Goal: Task Accomplishment & Management: Manage account settings

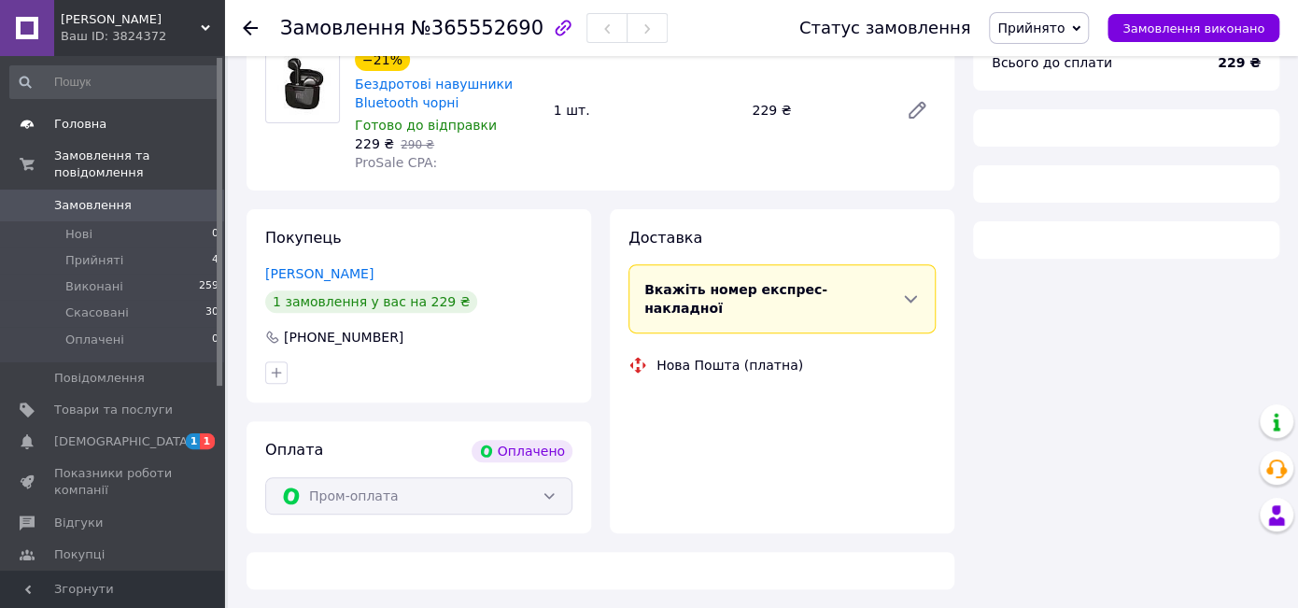
scroll to position [265, 0]
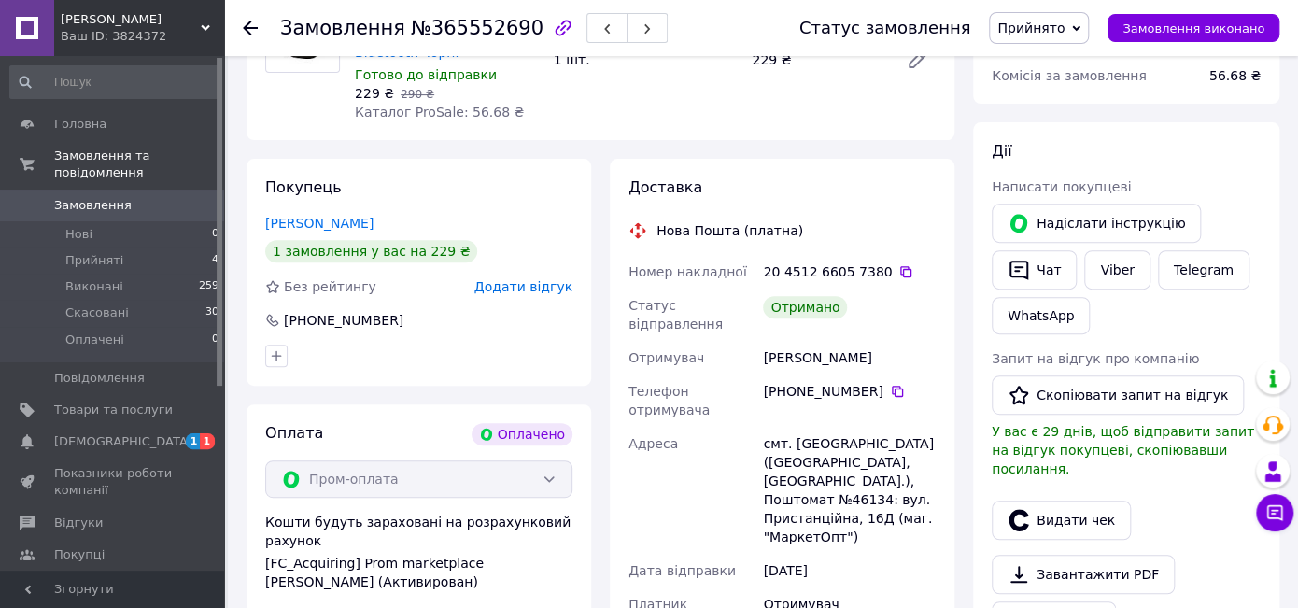
click at [80, 190] on link "Замовлення 0" at bounding box center [115, 206] width 230 height 32
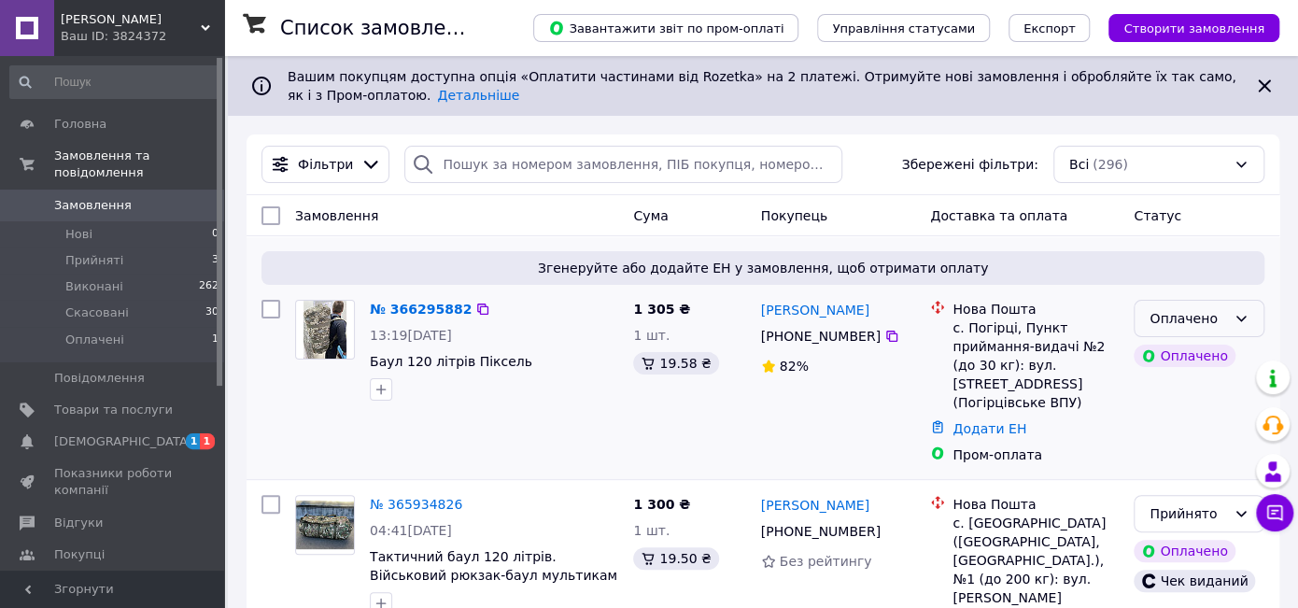
click at [1179, 318] on div "Оплачено" at bounding box center [1188, 318] width 77 height 21
click at [1168, 358] on li "Прийнято" at bounding box center [1199, 359] width 129 height 34
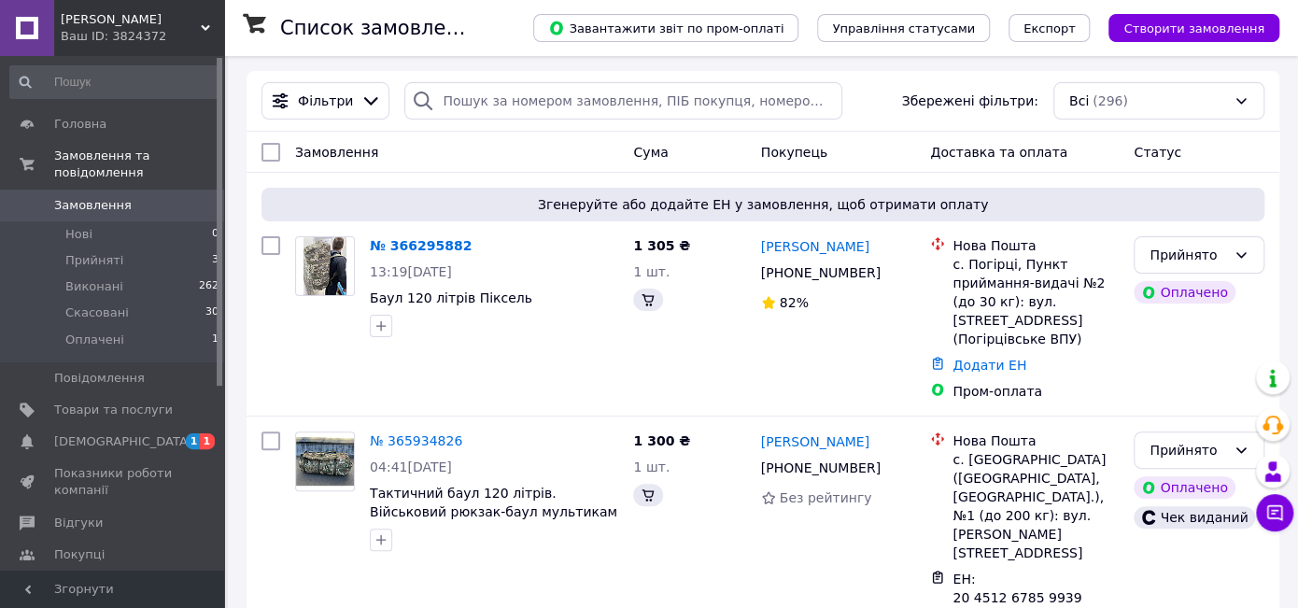
scroll to position [45, 0]
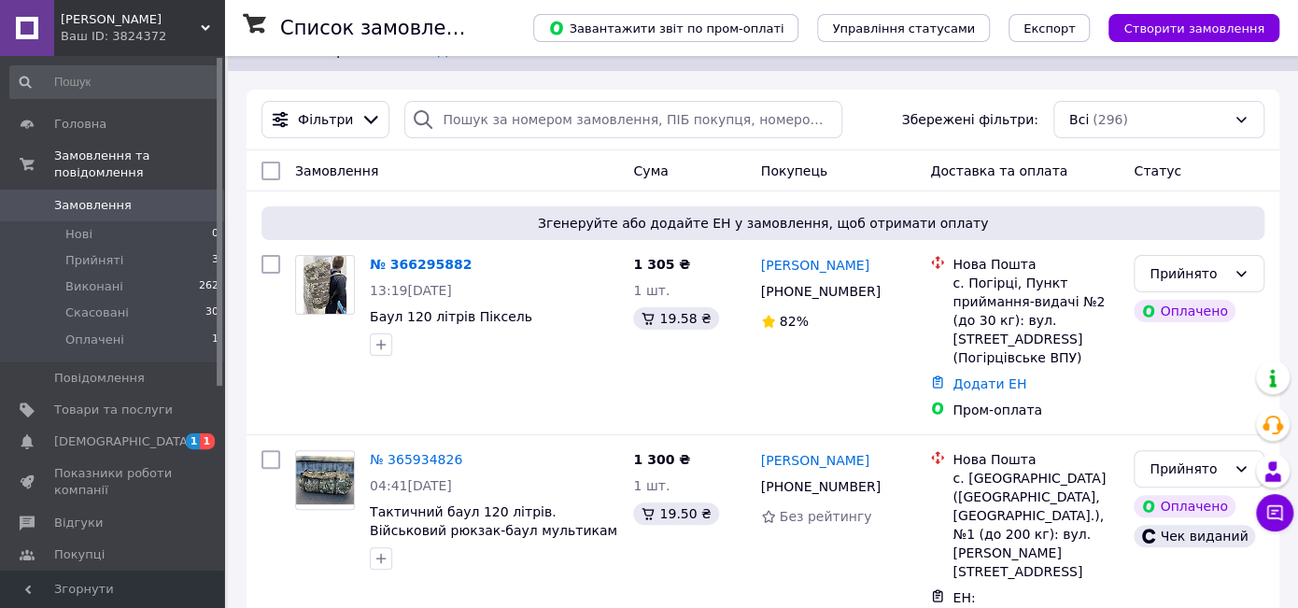
click at [192, 21] on span "[PERSON_NAME]" at bounding box center [131, 19] width 140 height 17
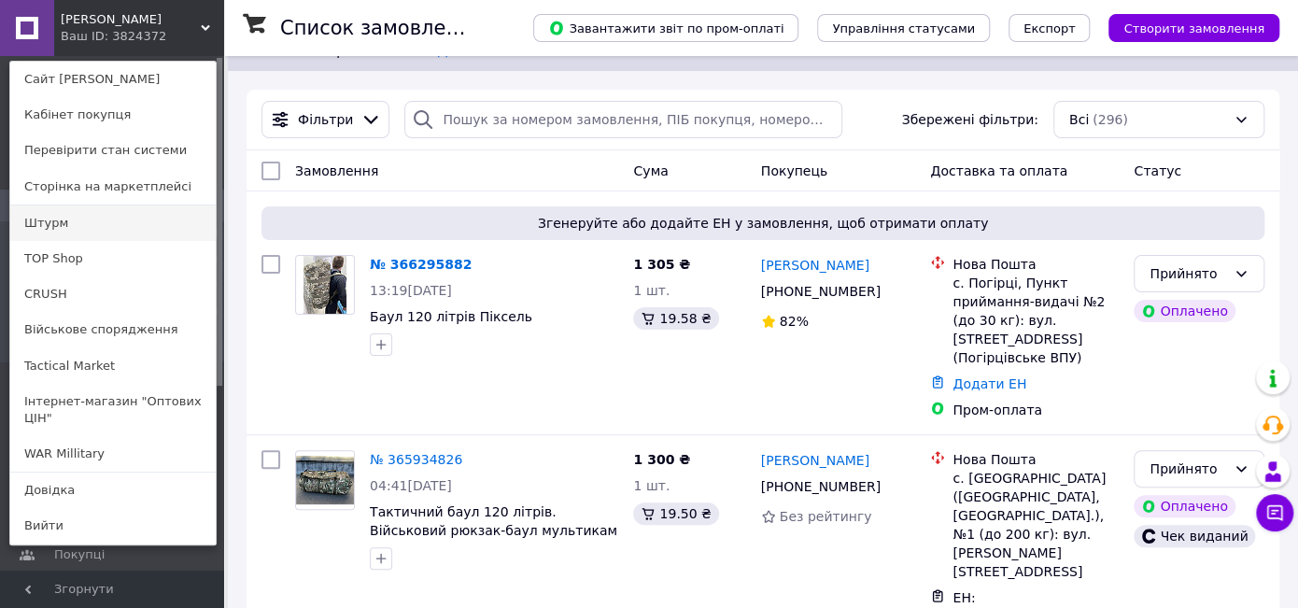
click at [79, 233] on link "Штурм" at bounding box center [112, 222] width 205 height 35
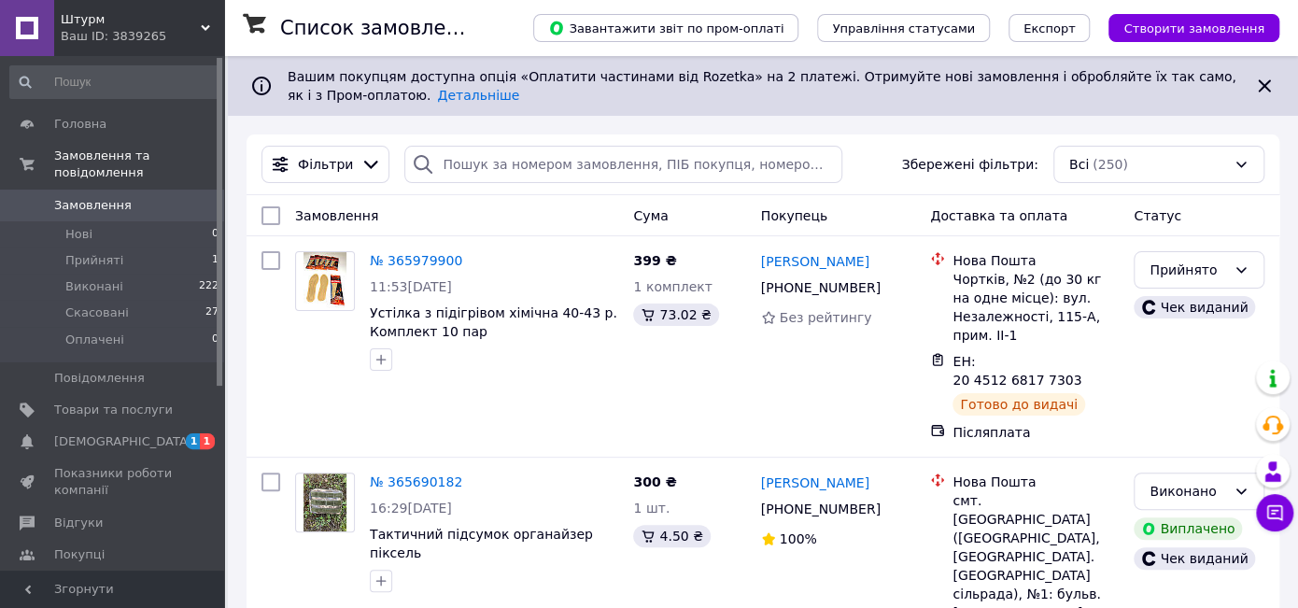
click at [116, 28] on div "Ваш ID: 3839265" at bounding box center [142, 36] width 163 height 17
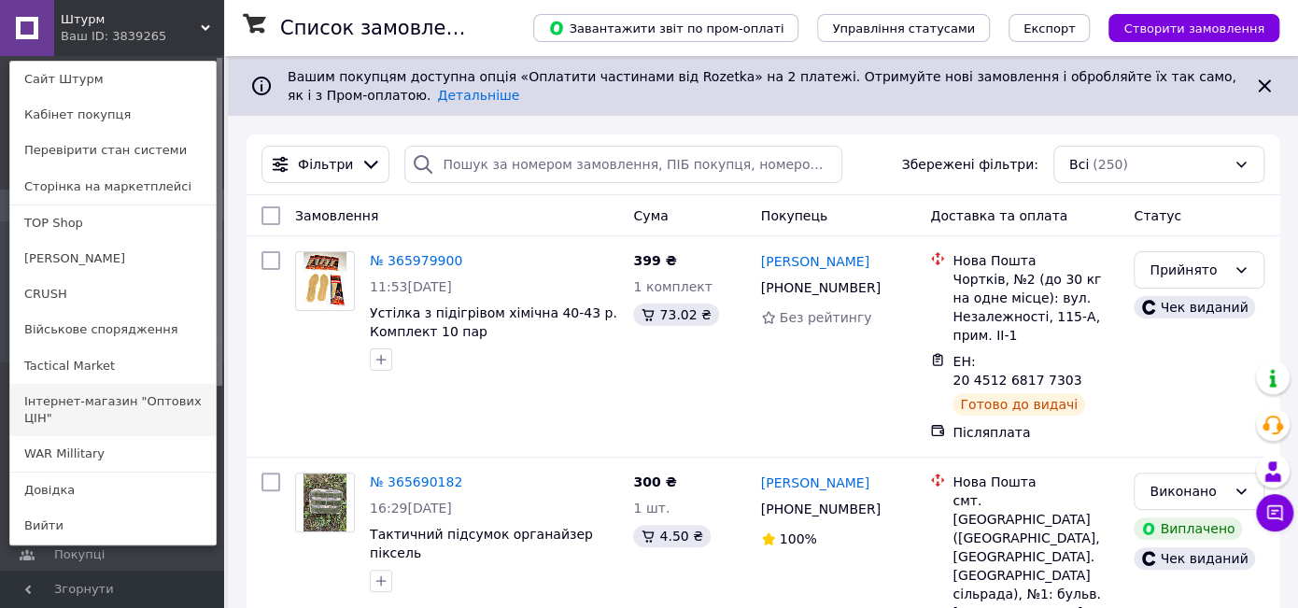
click at [91, 389] on link "Інтернет-магазин "Оптових ЦІН"" at bounding box center [112, 410] width 205 height 52
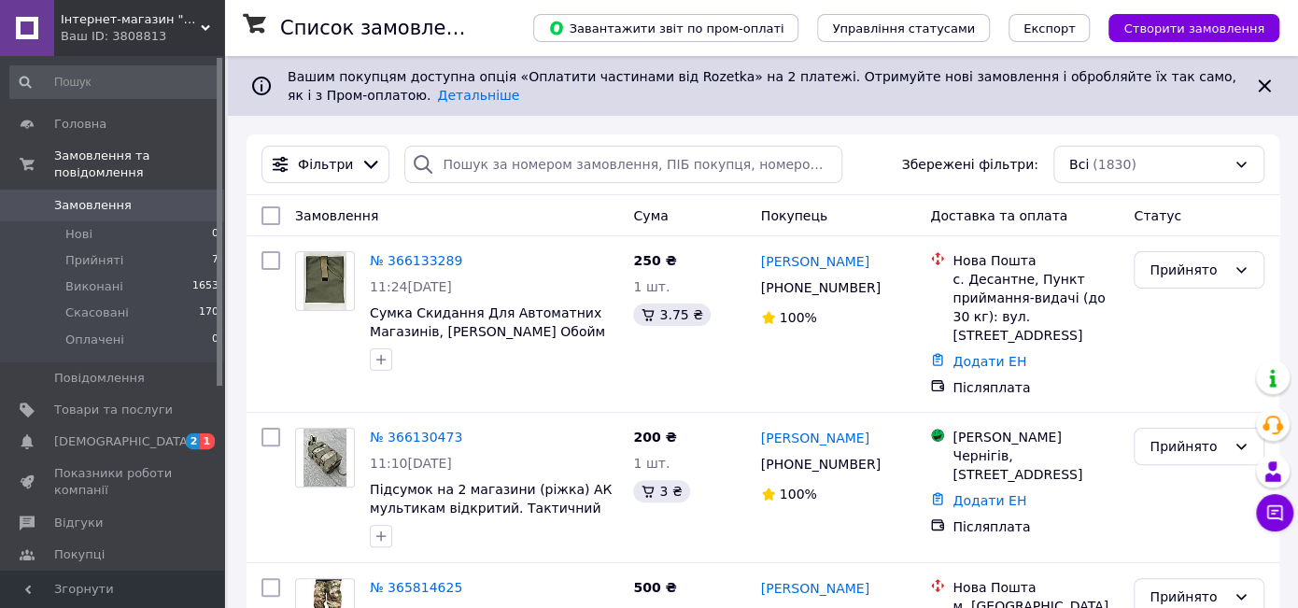
click at [151, 44] on div "Ваш ID: 3808813" at bounding box center [142, 36] width 163 height 17
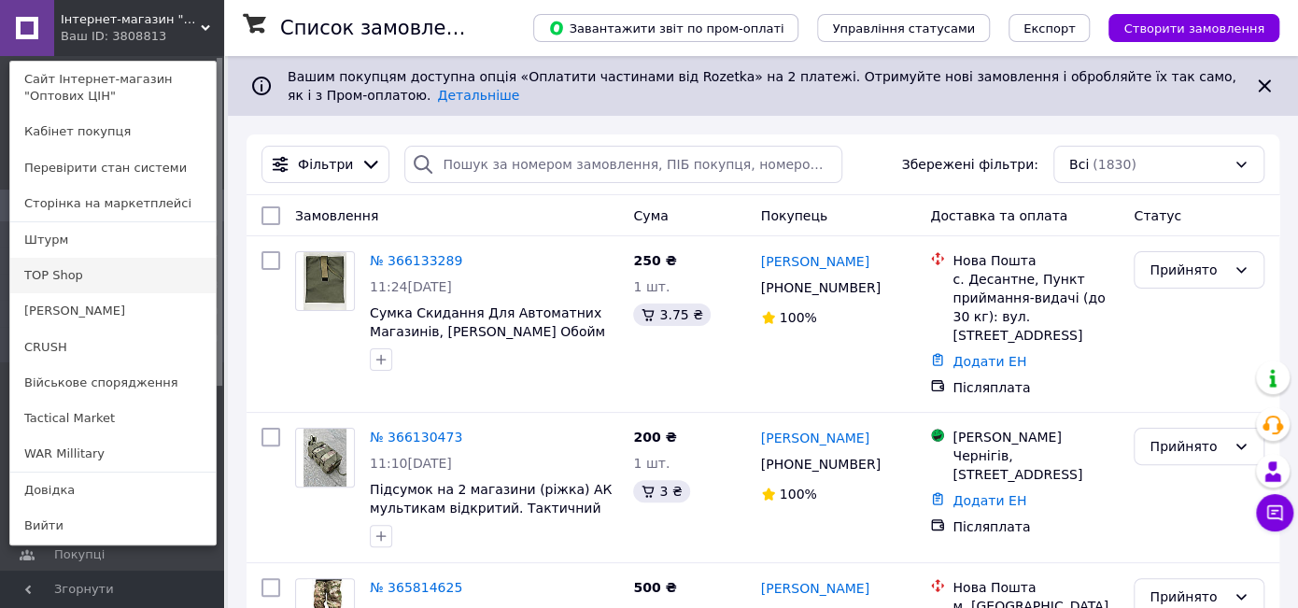
click at [98, 270] on link "TOP Shop" at bounding box center [112, 275] width 205 height 35
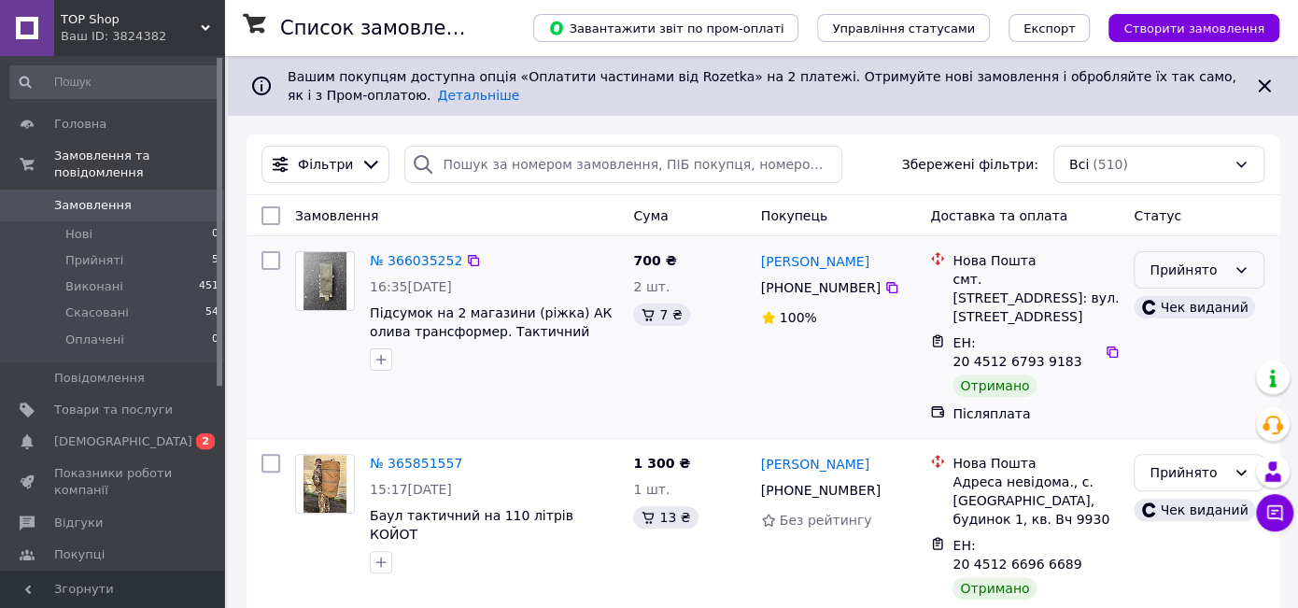
click at [1185, 283] on div "Прийнято" at bounding box center [1199, 269] width 131 height 37
click at [1169, 305] on li "Виконано" at bounding box center [1199, 310] width 129 height 34
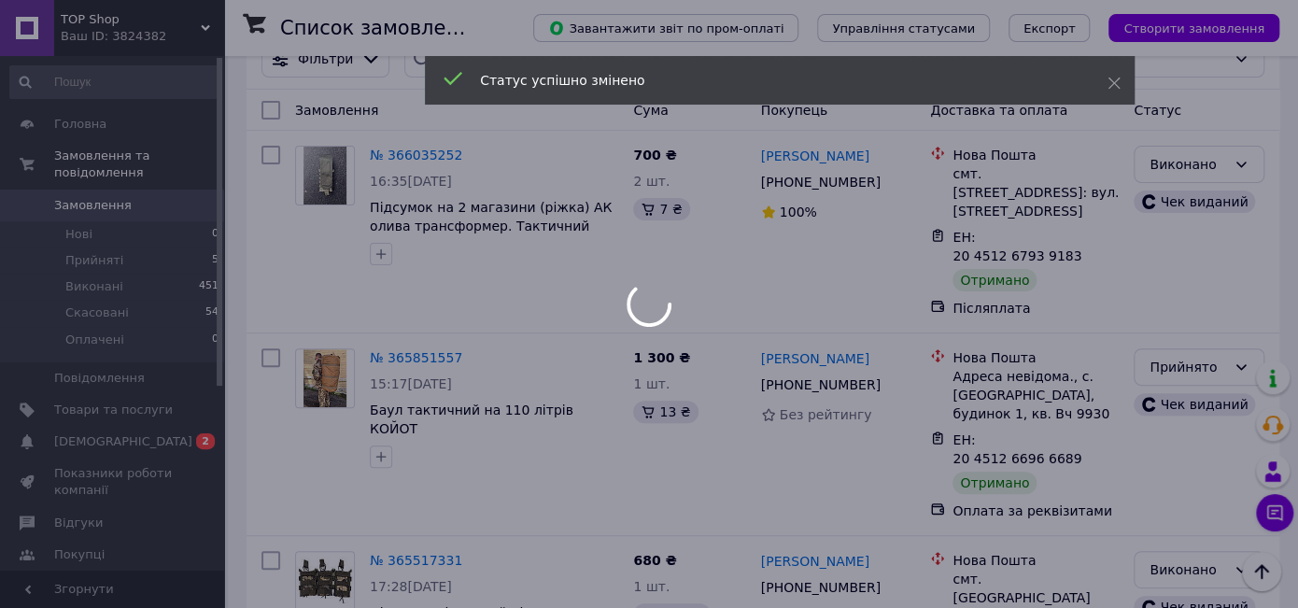
click at [1163, 323] on div at bounding box center [649, 304] width 1298 height 608
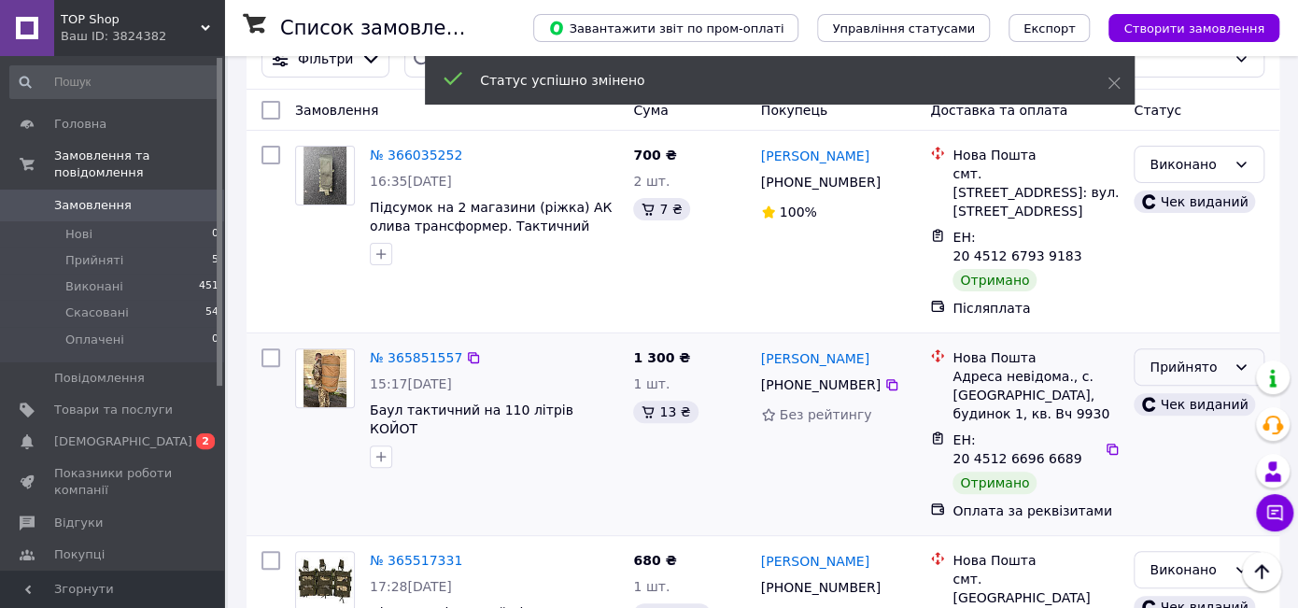
click at [1168, 357] on div "Прийнято" at bounding box center [1188, 367] width 77 height 21
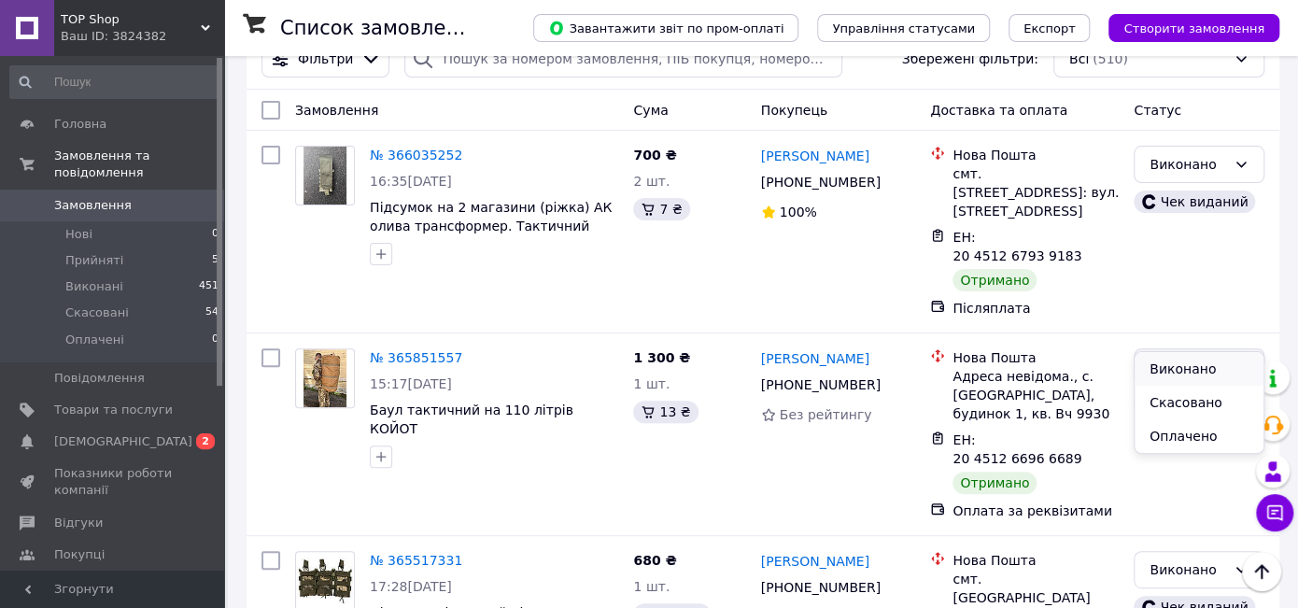
click at [1155, 364] on li "Виконано" at bounding box center [1199, 369] width 129 height 34
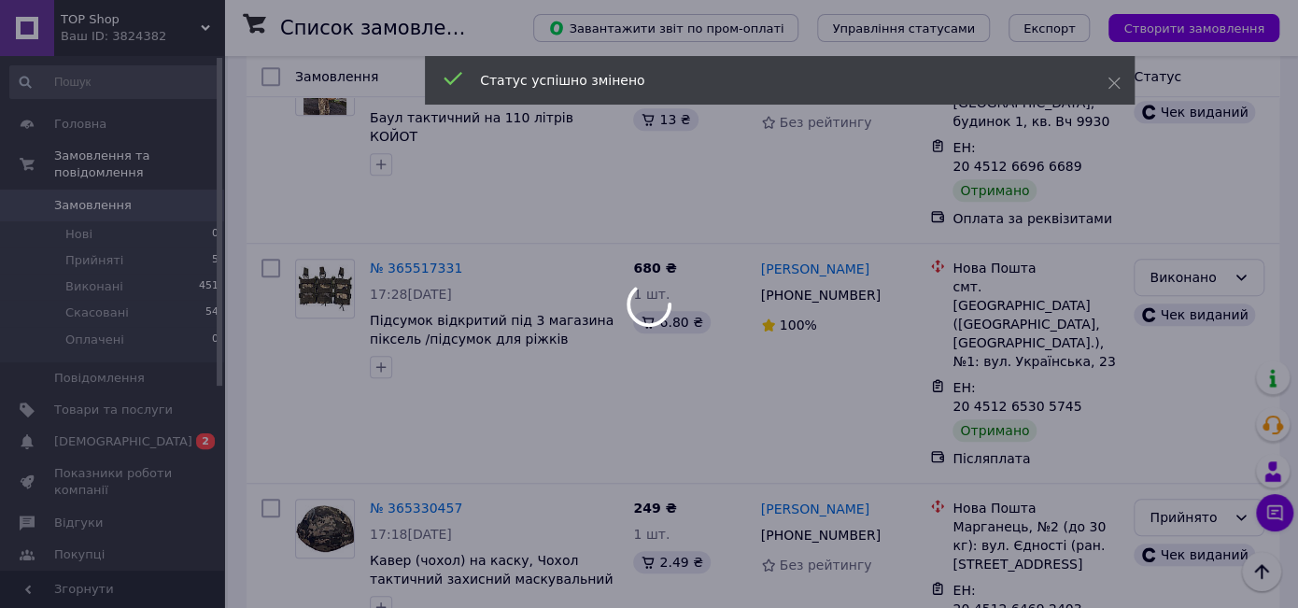
scroll to position [510, 0]
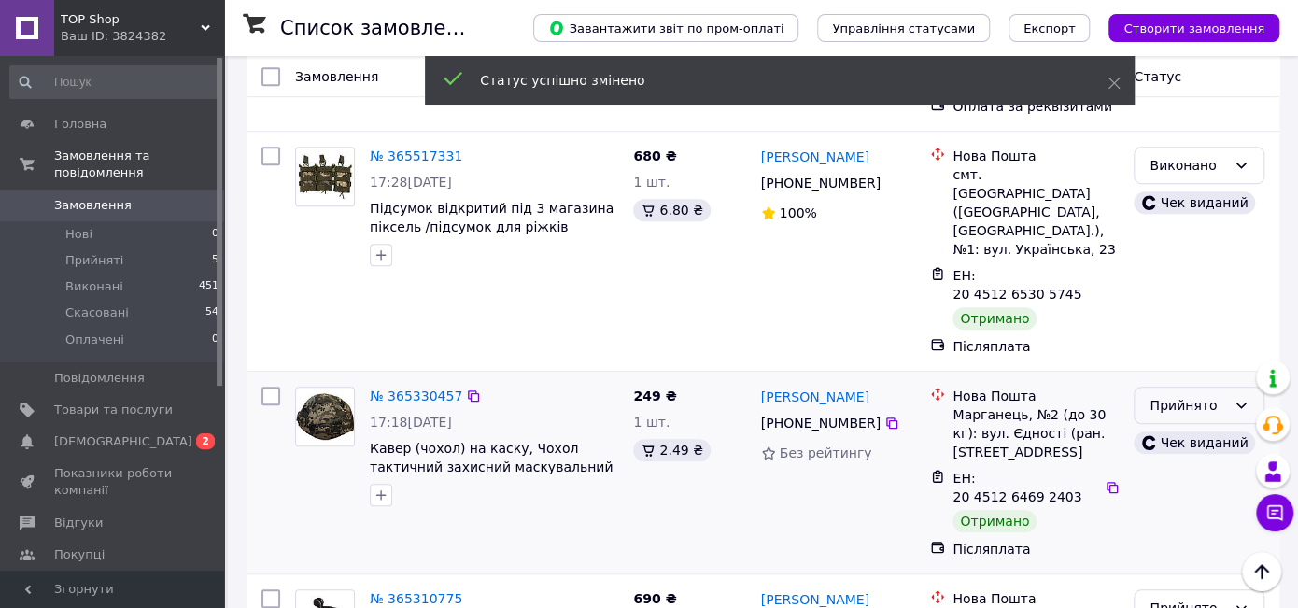
click at [1190, 395] on div "Прийнято" at bounding box center [1188, 405] width 77 height 21
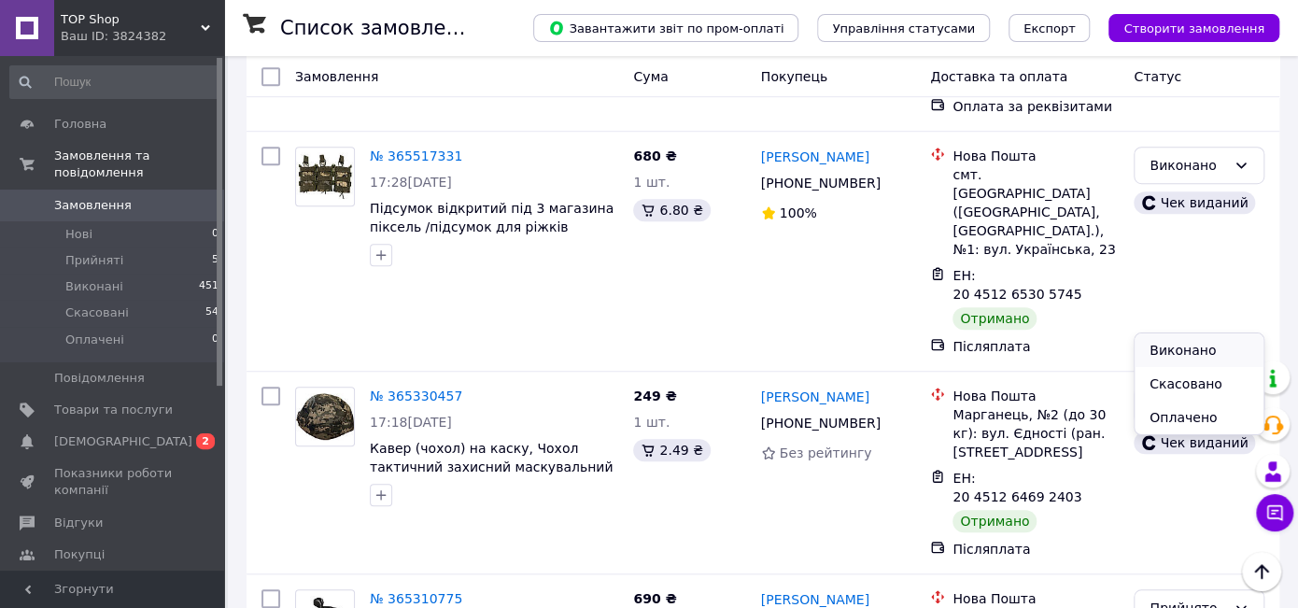
click at [1172, 346] on li "Виконано" at bounding box center [1199, 350] width 129 height 34
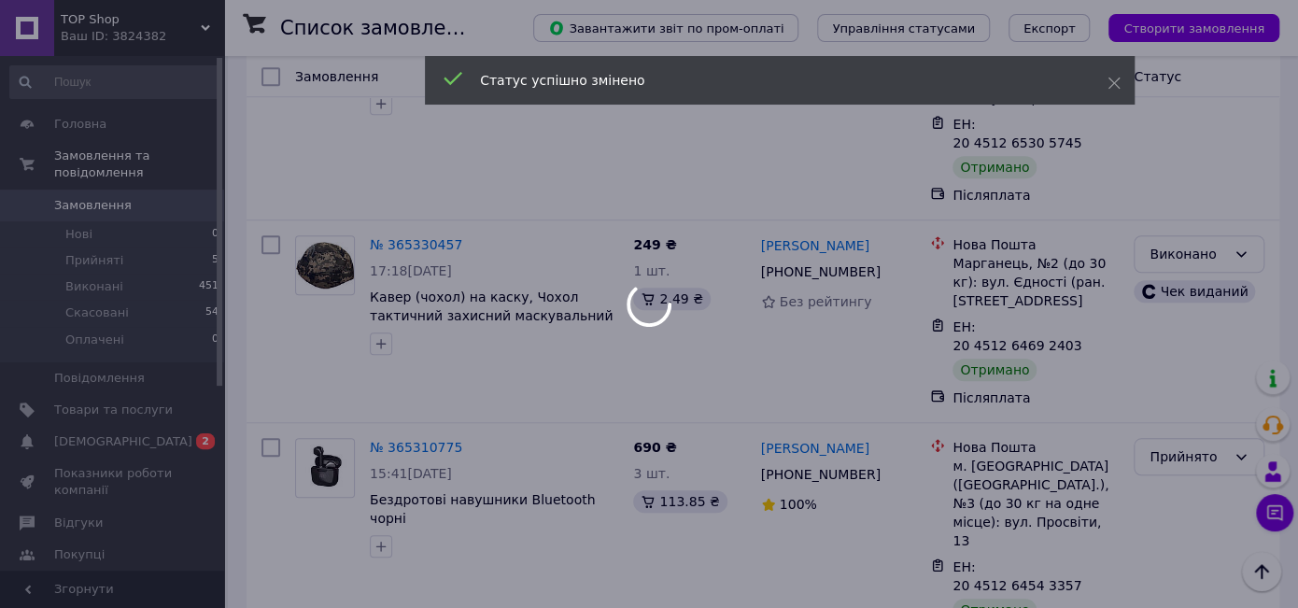
scroll to position [691, 0]
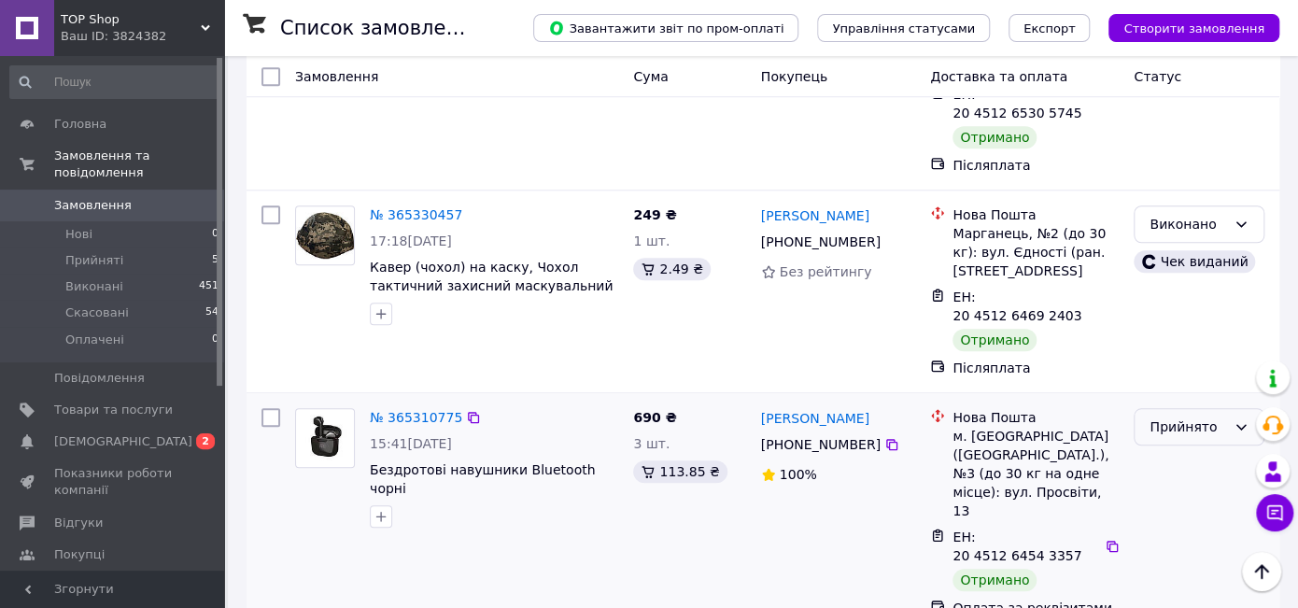
click at [1165, 417] on div "Прийнято" at bounding box center [1188, 427] width 77 height 21
click at [1162, 353] on li "Виконано" at bounding box center [1199, 354] width 129 height 34
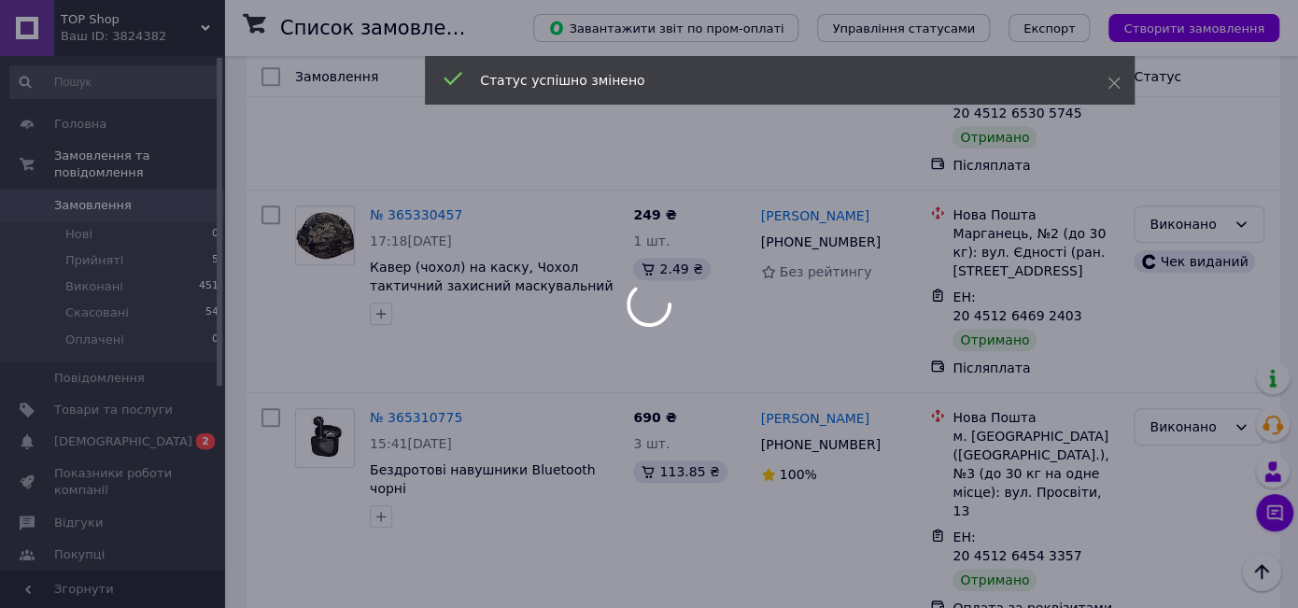
click at [88, 424] on div at bounding box center [649, 304] width 1298 height 608
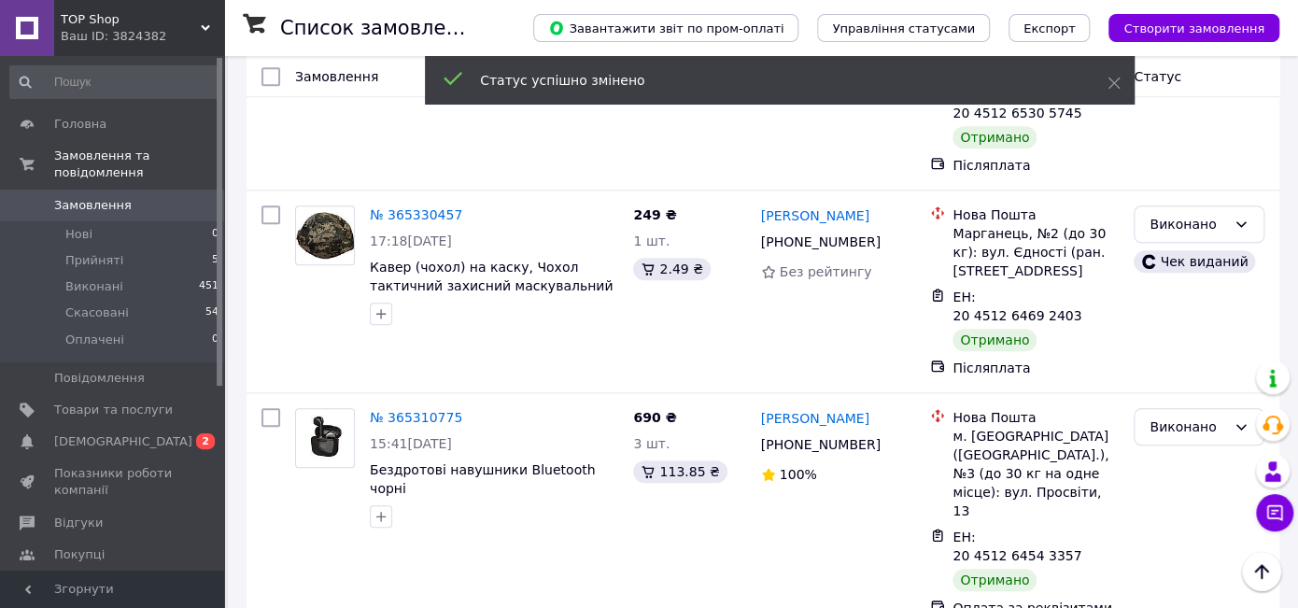
click at [88, 433] on span "[DEMOGRAPHIC_DATA]" at bounding box center [123, 441] width 138 height 17
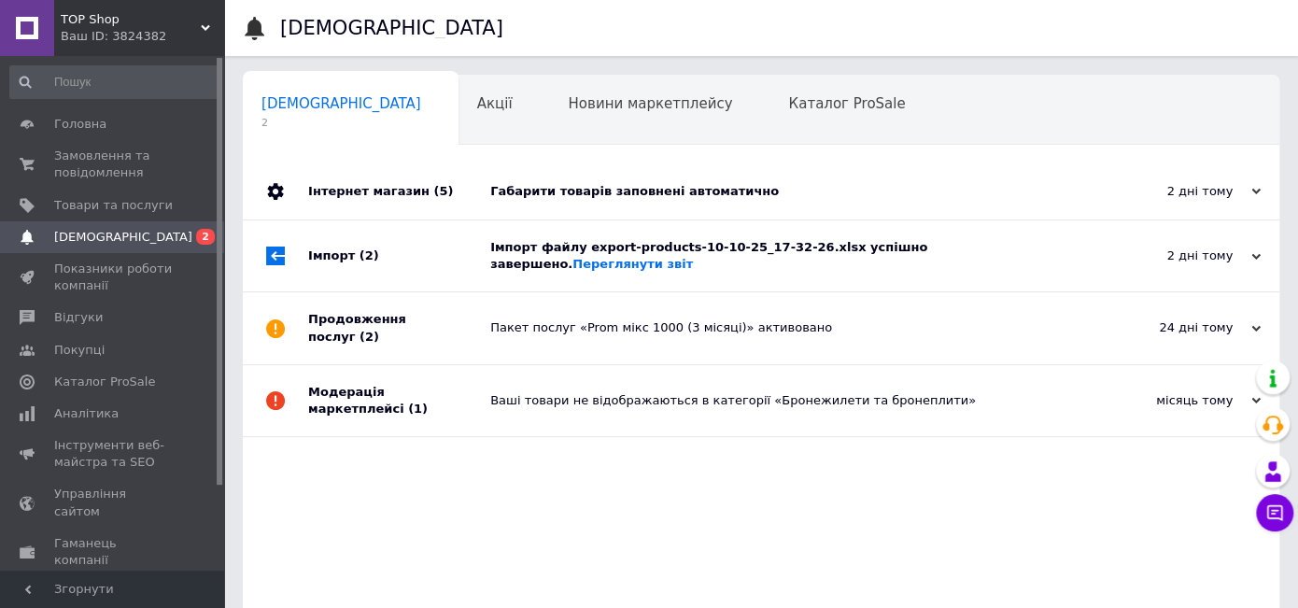
click at [442, 243] on div "Імпорт (2)" at bounding box center [399, 255] width 182 height 71
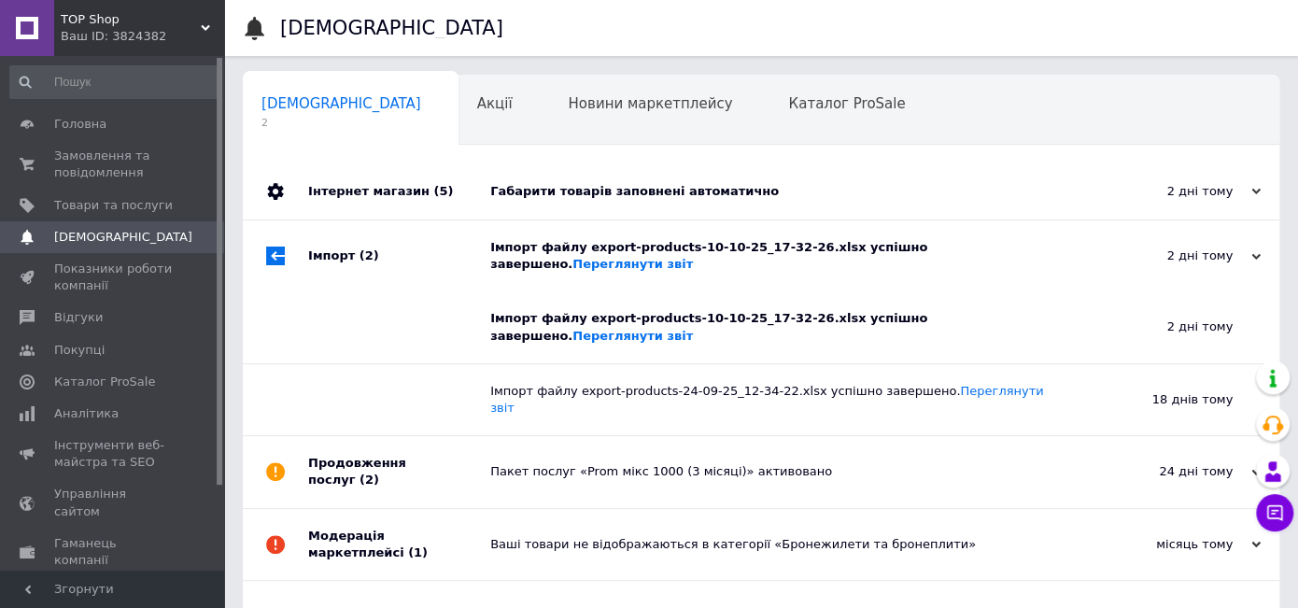
click at [480, 184] on div "Інтернет магазин (5)" at bounding box center [399, 191] width 182 height 56
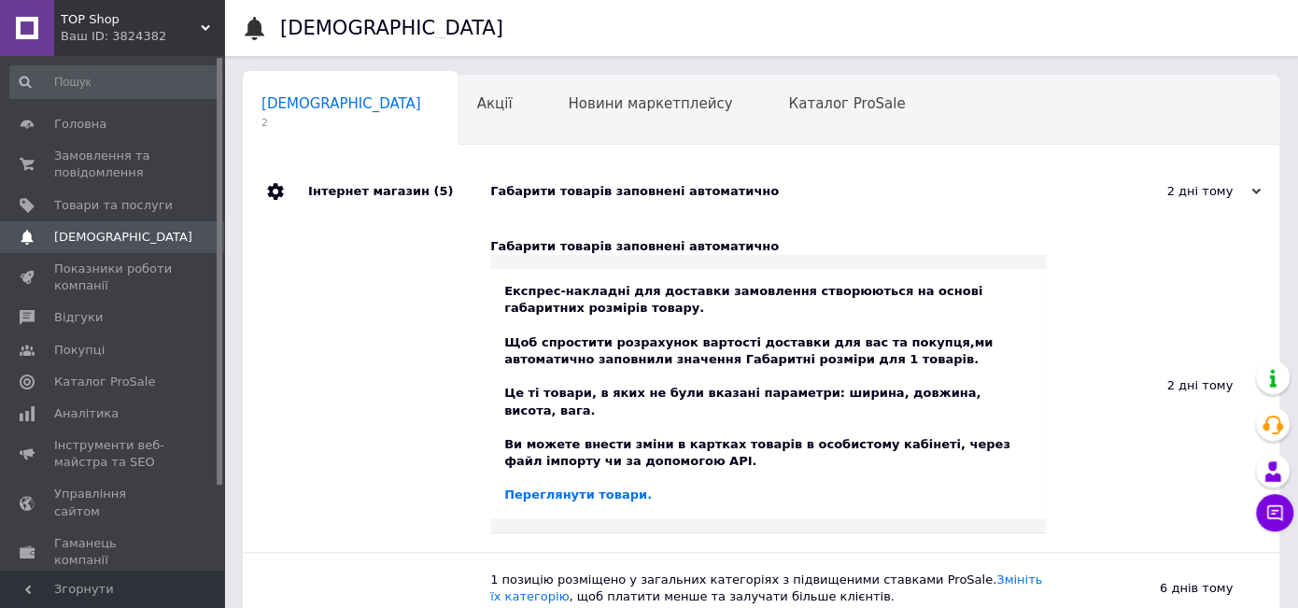
click at [153, 7] on div "TOP Shop Ваш ID: 3824382" at bounding box center [139, 28] width 170 height 56
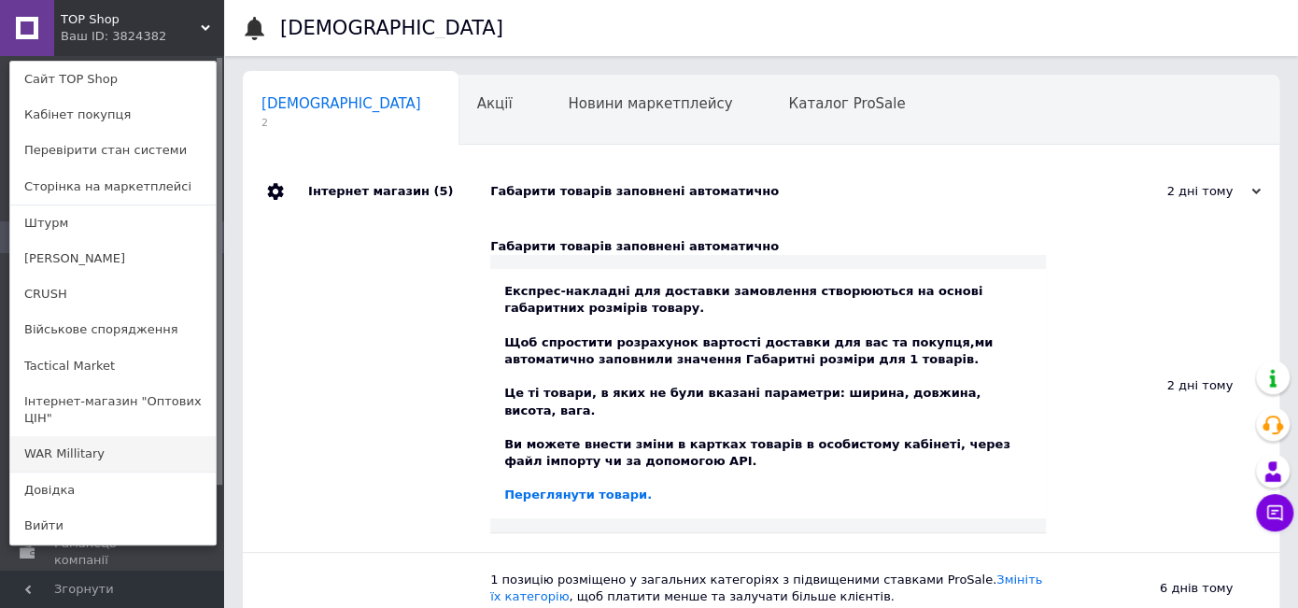
click at [69, 436] on link "WAR Millitary" at bounding box center [112, 453] width 205 height 35
